Goal: Find specific page/section: Find specific page/section

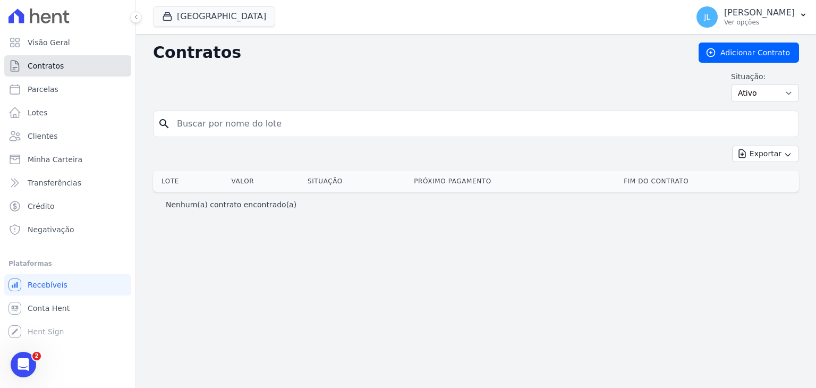
click at [65, 64] on link "Contratos" at bounding box center [67, 65] width 127 height 21
click at [780, 91] on select "Ativo Todos Pausado Distratado Rascunho Expirado Encerrado" at bounding box center [765, 93] width 68 height 18
click at [736, 84] on select "Ativo Todos Pausado Distratado Rascunho Expirado Encerrado" at bounding box center [765, 93] width 68 height 18
click at [396, 65] on div "Contratos Adicionar Contrato Situação: Ativo Todos Pausado Distratado Rascunho …" at bounding box center [476, 76] width 646 height 68
click at [268, 128] on input "search" at bounding box center [483, 123] width 624 height 21
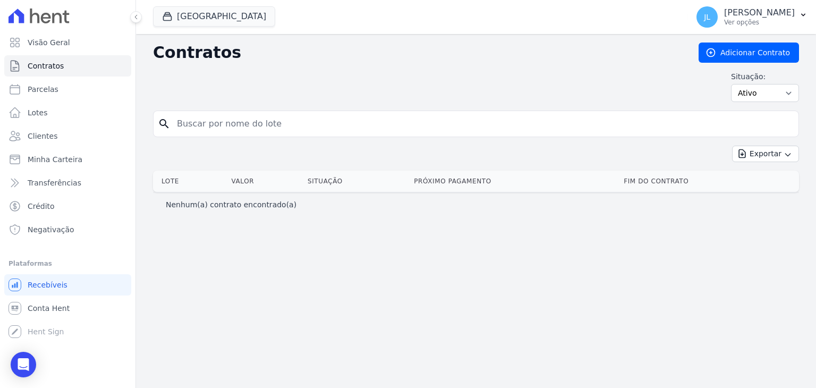
drag, startPoint x: 385, startPoint y: 60, endPoint x: 387, endPoint y: 54, distance: 6.2
click at [386, 57] on h2 "Contratos" at bounding box center [417, 52] width 529 height 19
click at [21, 370] on icon "Abertura do Messenger da Intercom" at bounding box center [24, 365] width 18 height 18
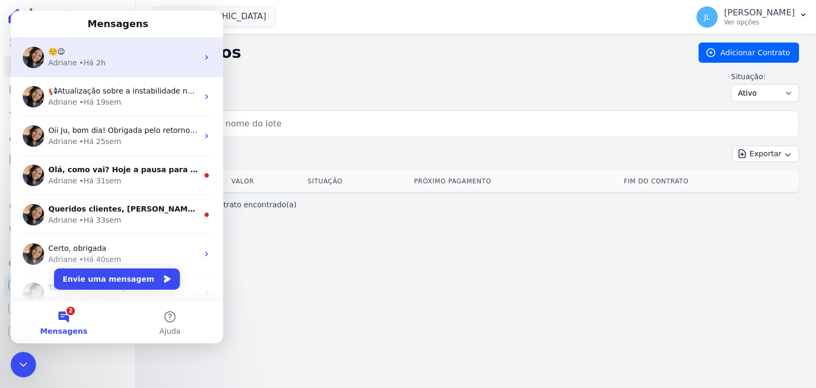
click at [104, 62] on div "Adriane • Há 2h" at bounding box center [123, 62] width 150 height 11
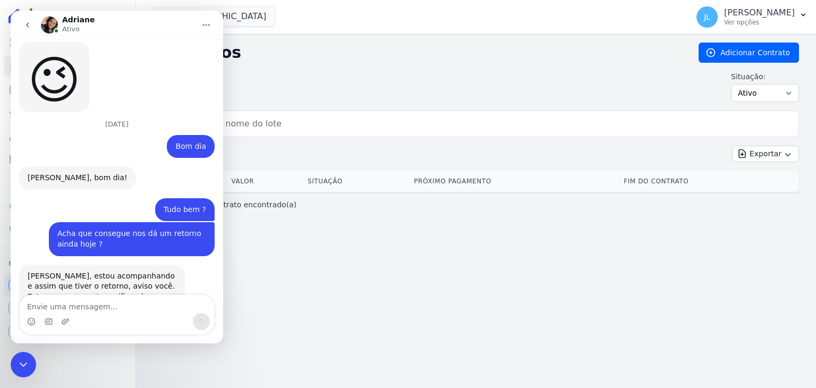
scroll to position [1919, 0]
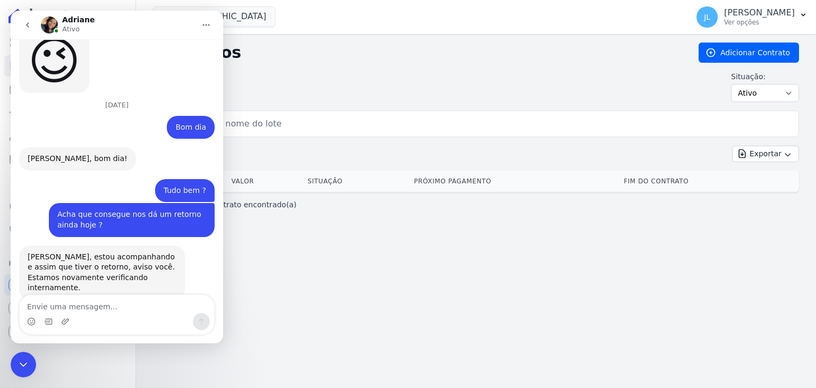
click at [26, 354] on div "Encerramento do Messenger da Intercom" at bounding box center [23, 364] width 25 height 25
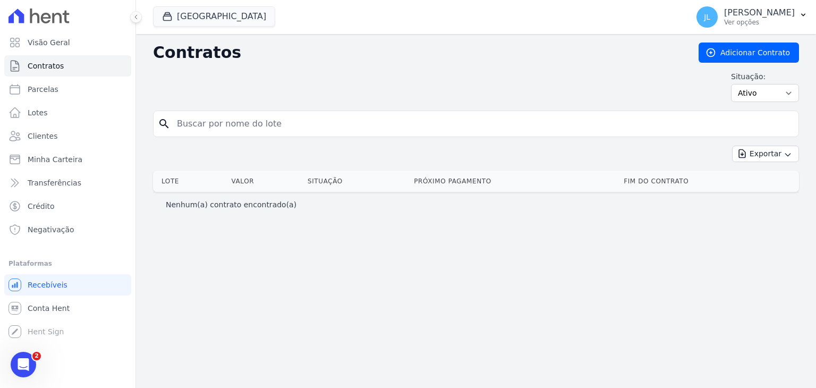
drag, startPoint x: 20, startPoint y: 363, endPoint x: 21, endPoint y: 376, distance: 12.2
click at [21, 376] on div "Abertura do Messenger da Intercom" at bounding box center [23, 364] width 35 height 35
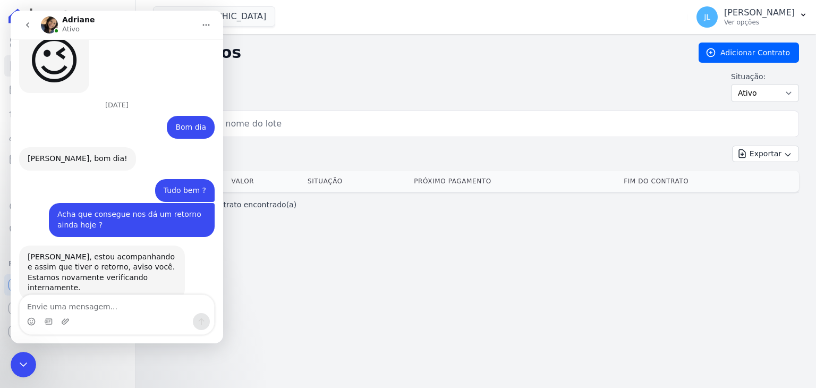
drag, startPoint x: 17, startPoint y: 363, endPoint x: 122, endPoint y: 736, distance: 387.8
click at [17, 363] on icon "Encerramento do Messenger da Intercom" at bounding box center [23, 364] width 13 height 13
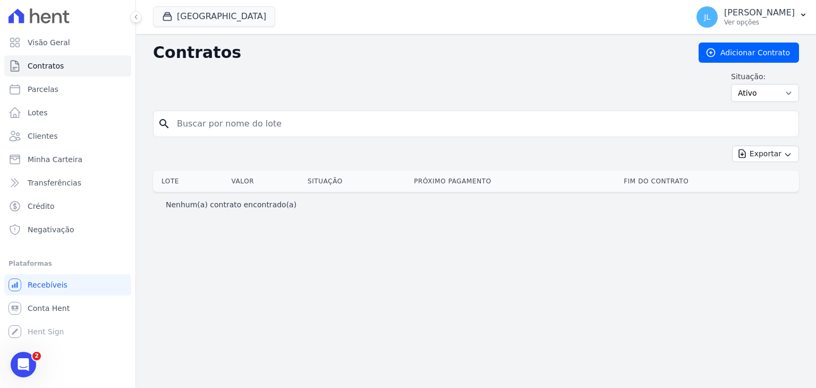
click at [308, 64] on div "Contratos Adicionar Contrato Situação: Ativo Todos Pausado Distratado Rascunho …" at bounding box center [476, 76] width 646 height 68
